Goal: Transaction & Acquisition: Obtain resource

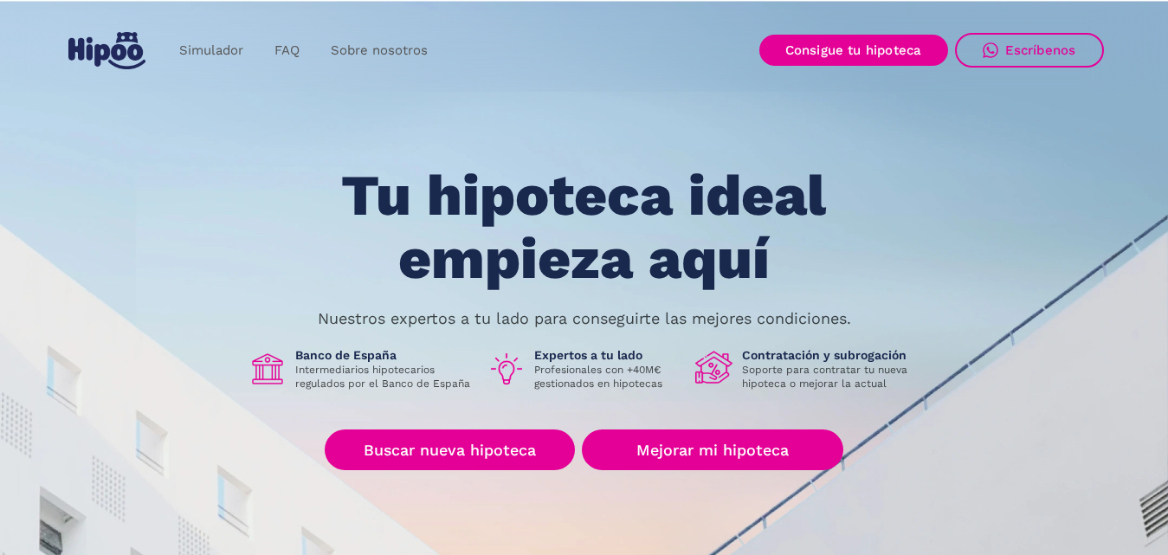
click at [424, 427] on div "Tu hipoteca ideal empieza aquí Nuestros expertos a tu lado para conseguirte las…" at bounding box center [584, 391] width 1039 height 452
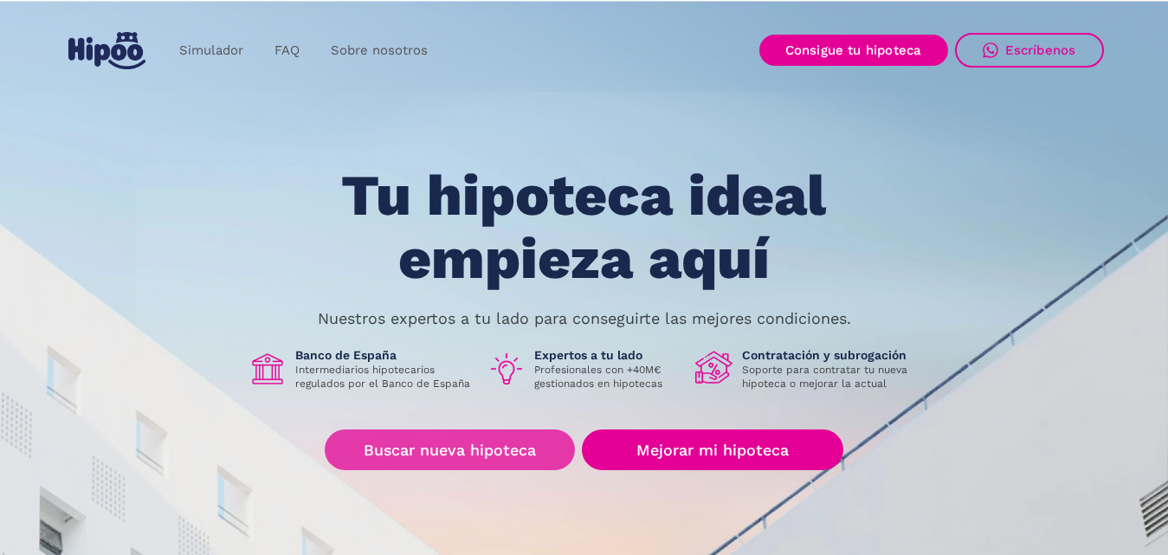
click at [430, 440] on link "Buscar nueva hipoteca" at bounding box center [450, 450] width 250 height 41
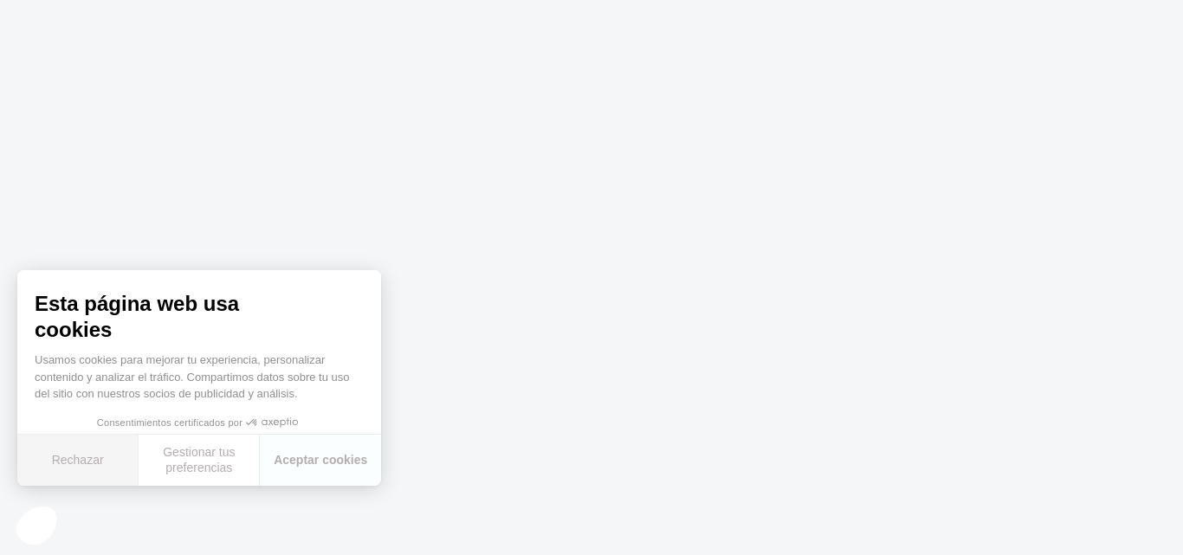
click at [74, 472] on button "Rechazar" at bounding box center [77, 460] width 121 height 51
